Goal: Information Seeking & Learning: Find specific page/section

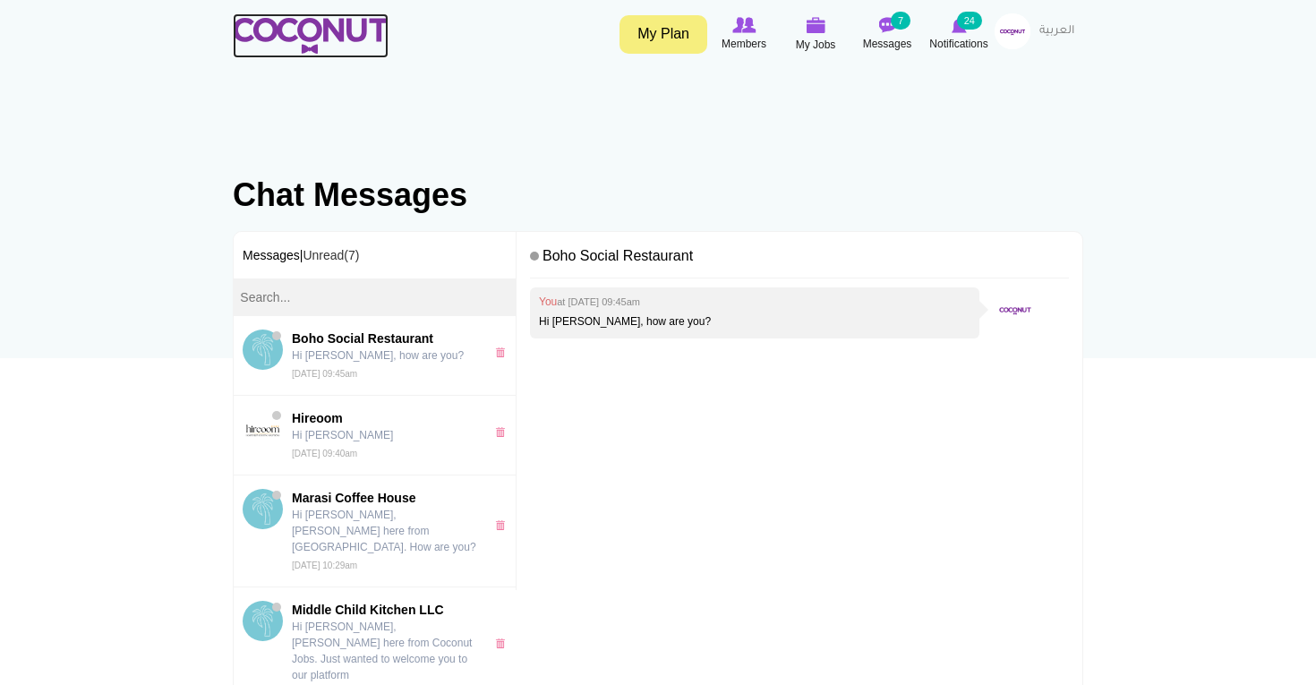
click at [322, 33] on img at bounding box center [311, 36] width 156 height 36
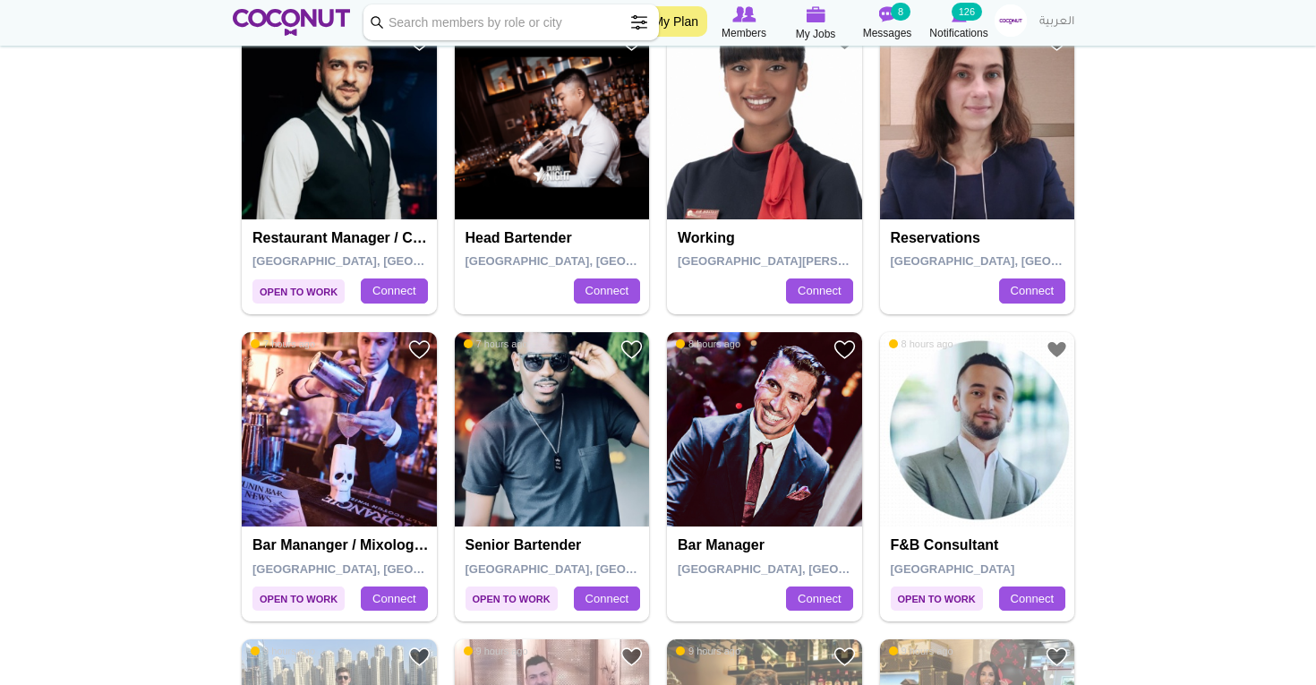
scroll to position [642, 0]
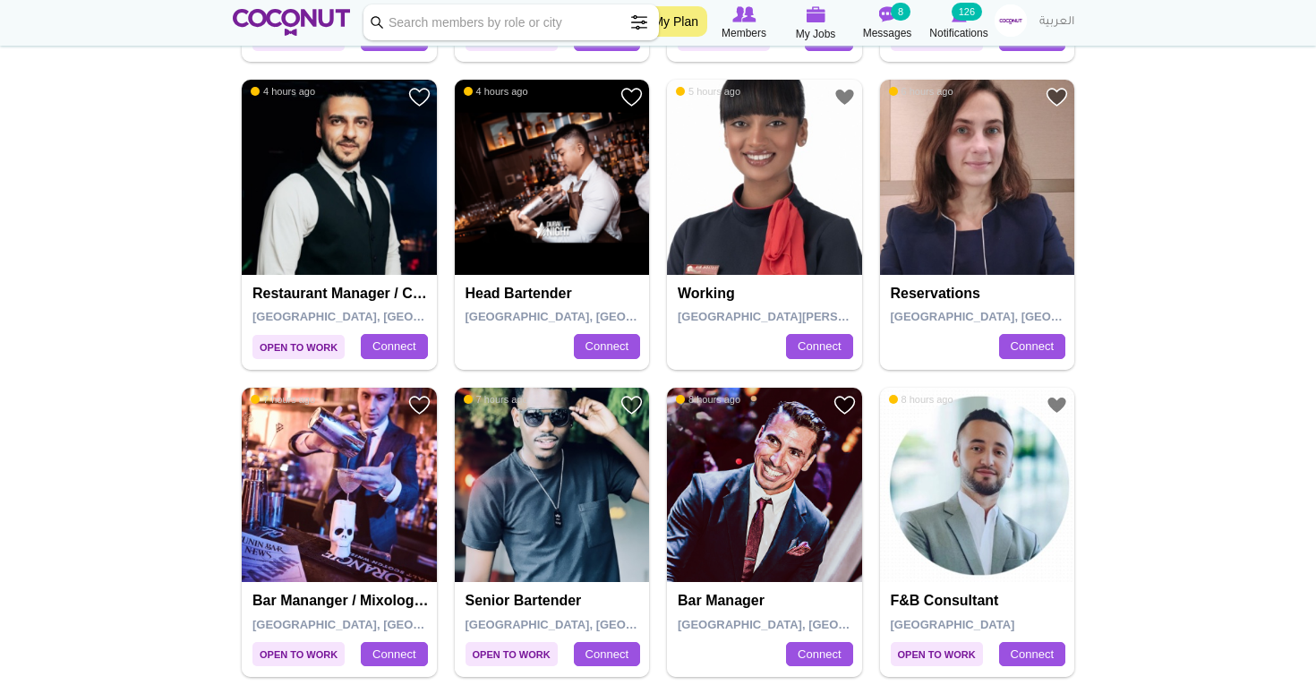
click at [542, 19] on input "Keyword" at bounding box center [510, 22] width 295 height 36
type input "marketing manager"
click button "Search" at bounding box center [0, 0] width 0 height 0
click at [512, 25] on input "marketing manager" at bounding box center [510, 22] width 295 height 36
click at [380, 23] on input "marketing manager" at bounding box center [510, 22] width 295 height 36
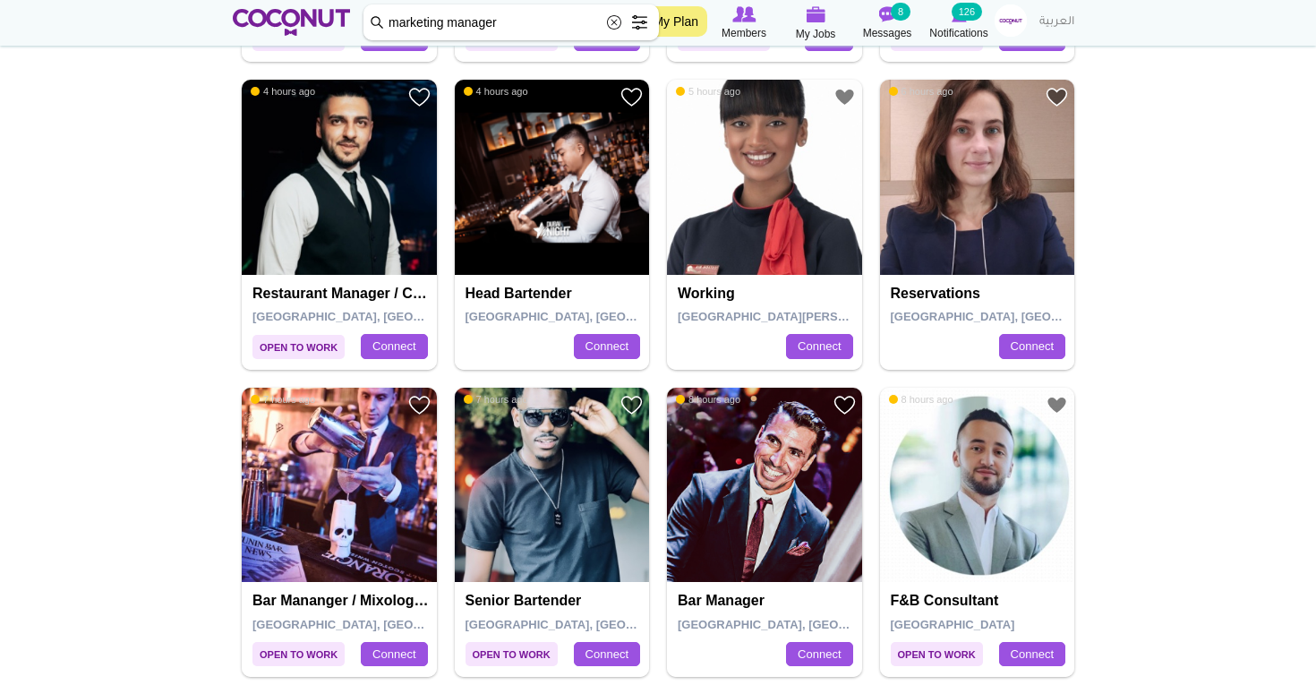
click at [375, 23] on input "marketing manager" at bounding box center [510, 22] width 295 height 36
click at [574, 30] on input "marketing manager" at bounding box center [510, 22] width 295 height 36
click button "Search" at bounding box center [0, 0] width 0 height 0
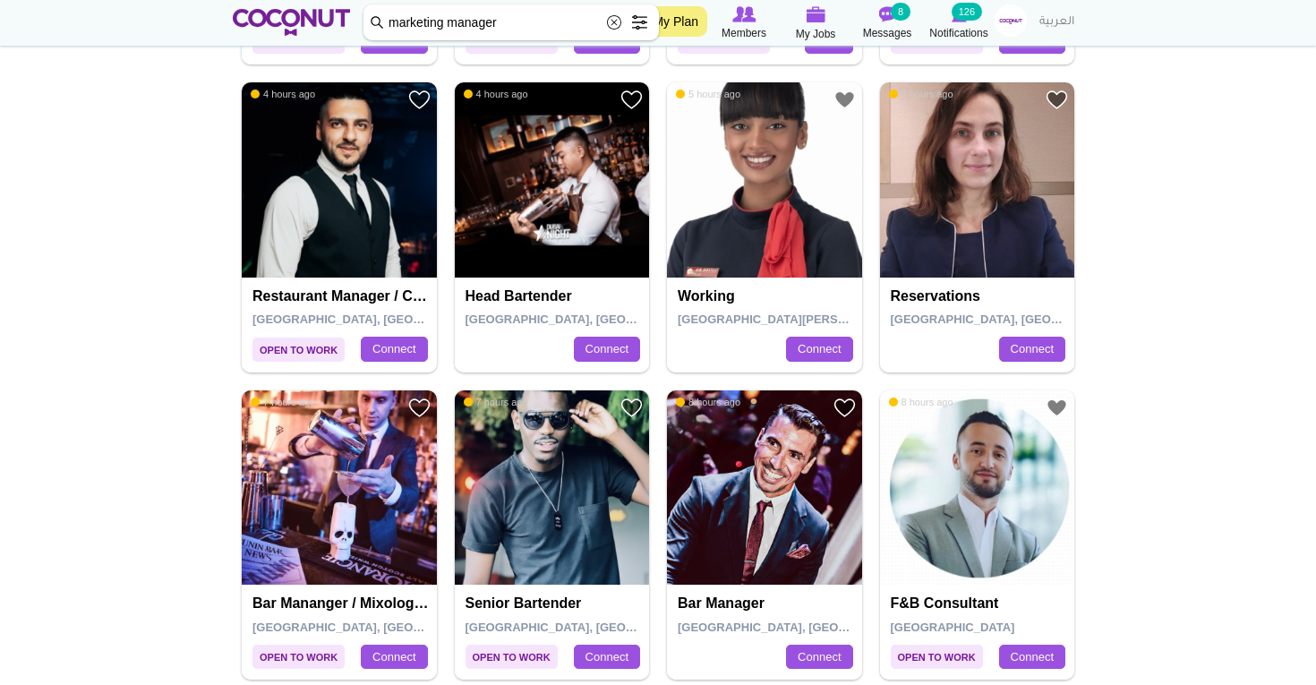
scroll to position [637, 0]
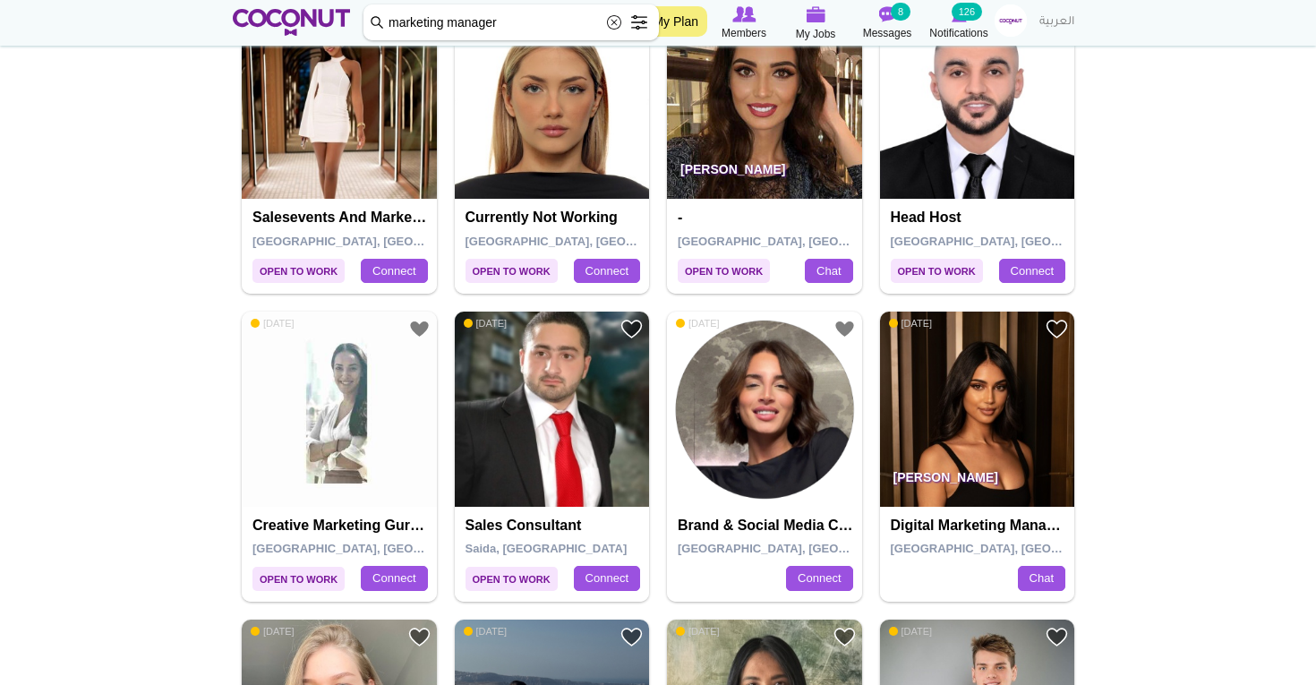
scroll to position [2000, 0]
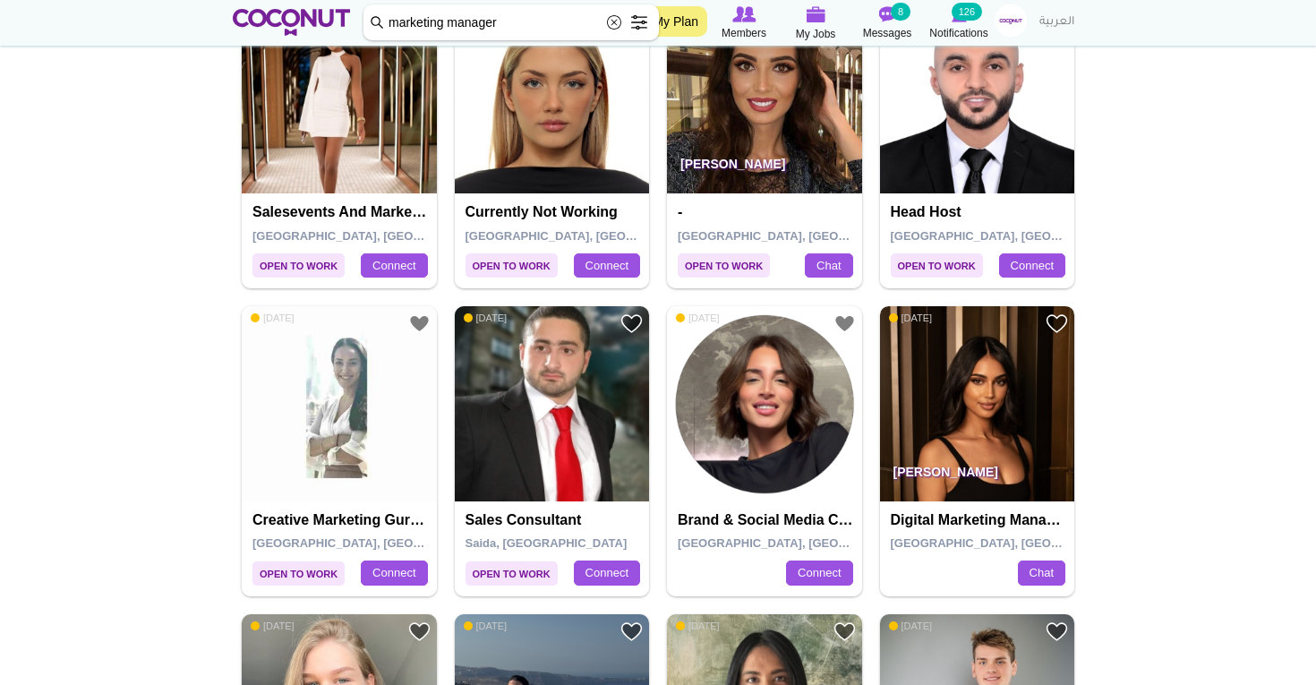
click at [984, 395] on img at bounding box center [977, 403] width 195 height 195
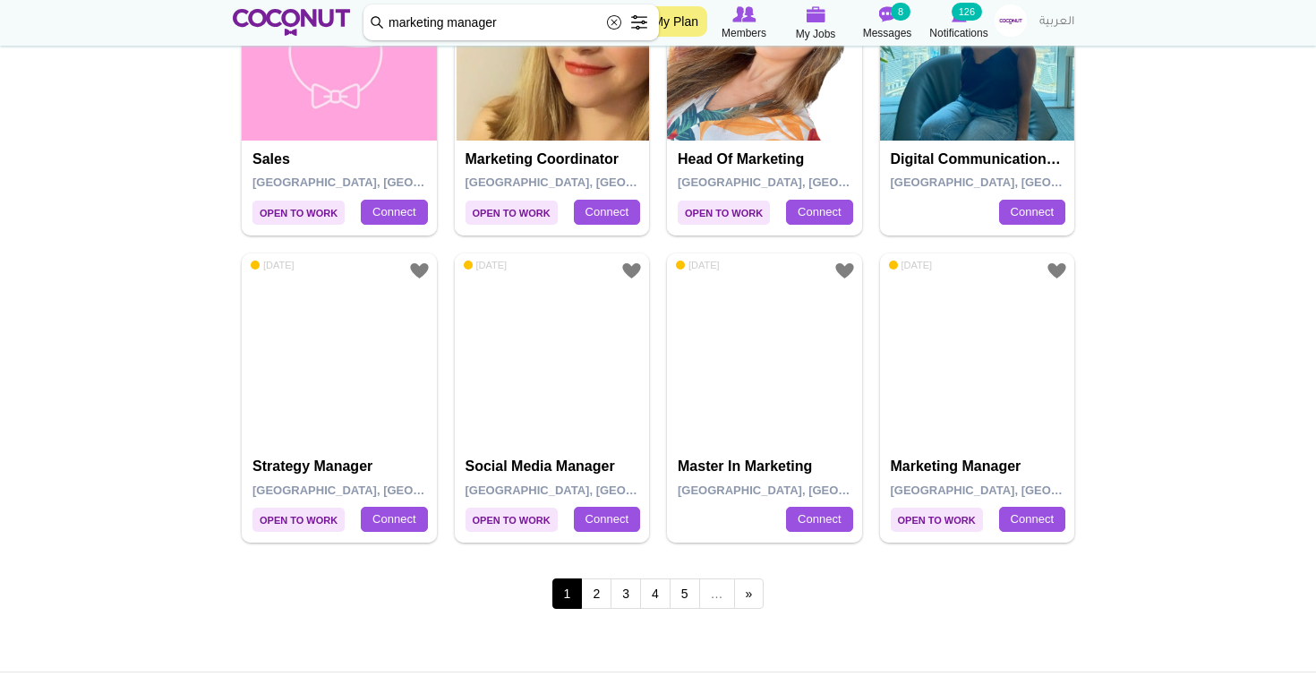
scroll to position [2977, 0]
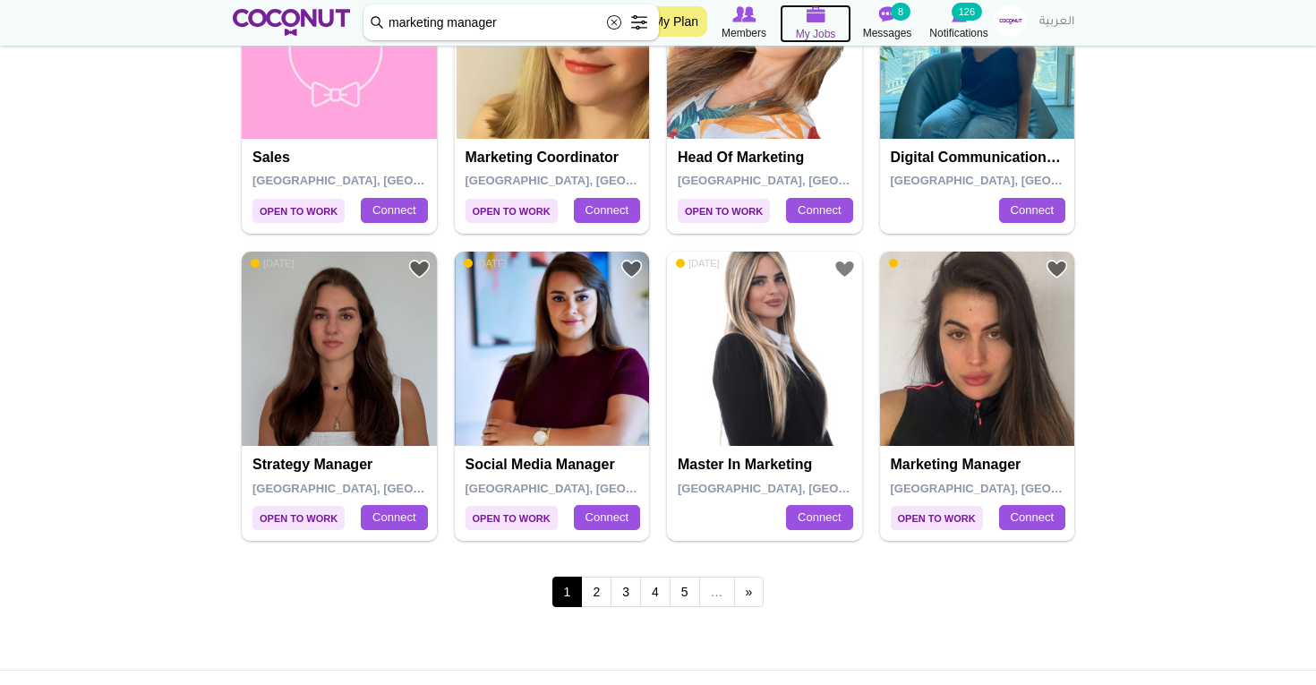
click at [807, 30] on span "My Jobs" at bounding box center [816, 34] width 40 height 18
